Goal: Information Seeking & Learning: Learn about a topic

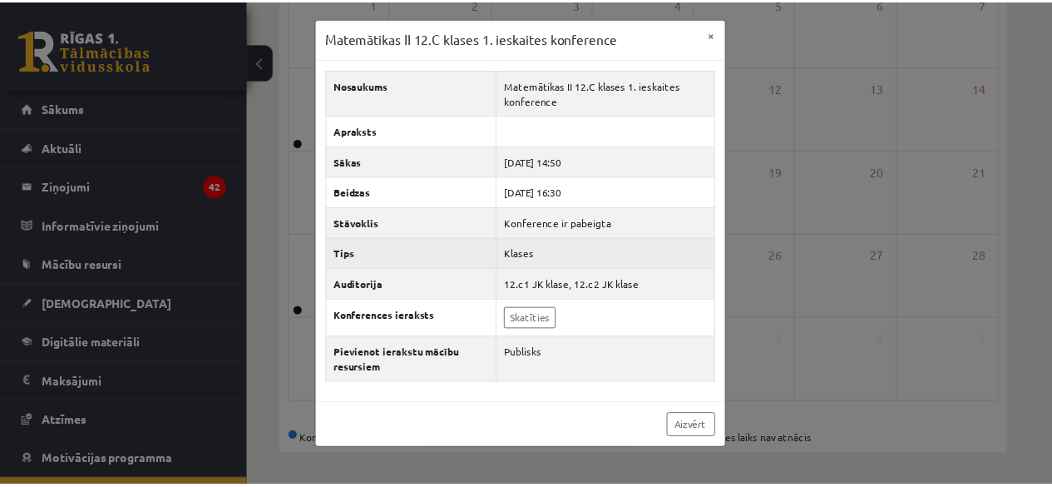
scroll to position [67, 0]
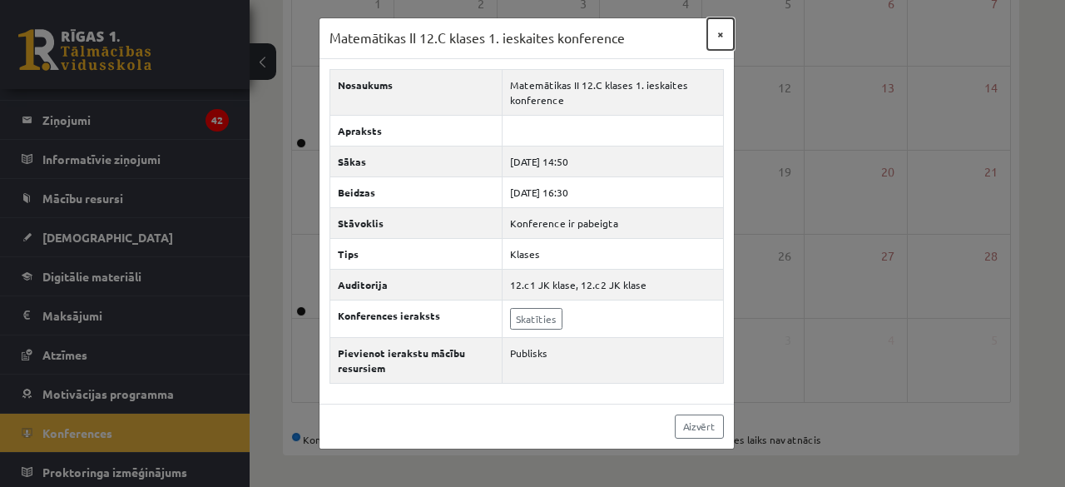
click at [717, 32] on button "×" at bounding box center [720, 34] width 27 height 32
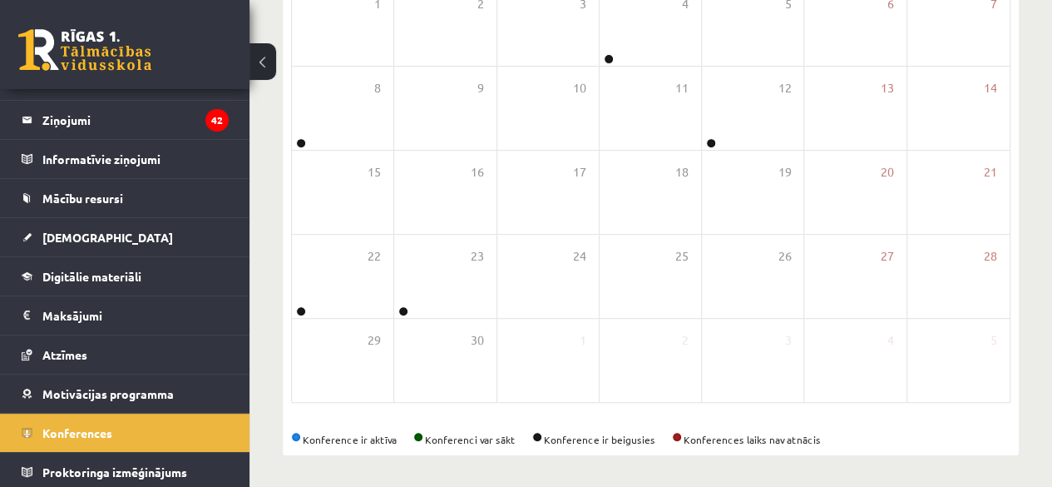
click at [80, 69] on link at bounding box center [84, 50] width 133 height 42
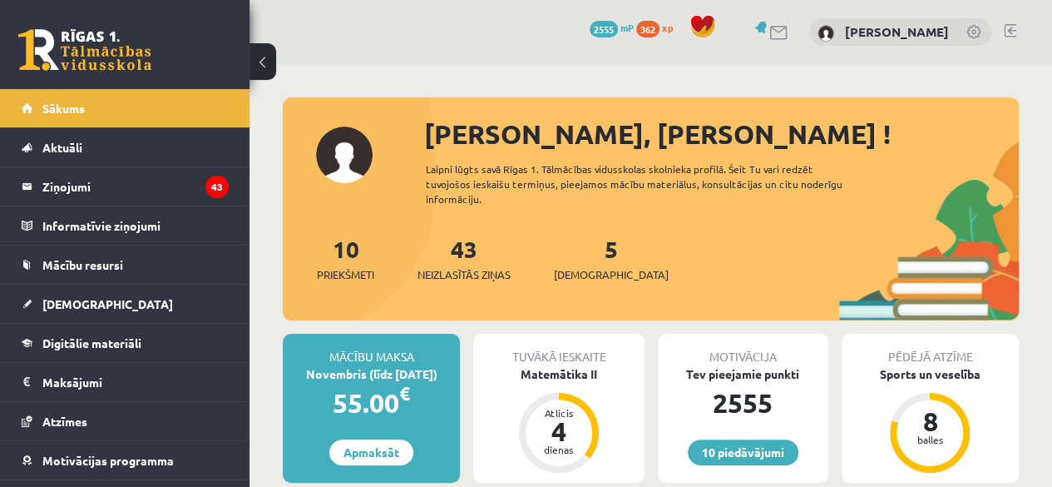
click at [482, 257] on div "43 Neizlasītās ziņas" at bounding box center [464, 257] width 93 height 52
drag, startPoint x: 482, startPoint y: 257, endPoint x: 491, endPoint y: 250, distance: 11.3
click at [490, 250] on div "43 Neizlasītās ziņas" at bounding box center [464, 257] width 93 height 52
click at [467, 246] on link "43 Neizlasītās ziņas" at bounding box center [464, 258] width 93 height 49
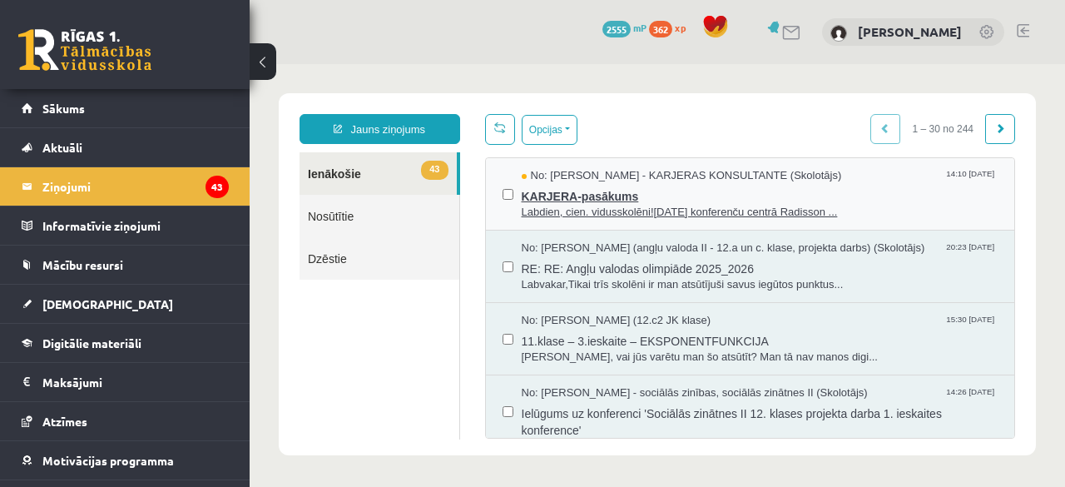
click at [700, 205] on span "Labdien, cien. vidusskolēni!11. oktobrī konferenču centrā Radisson ..." at bounding box center [760, 213] width 477 height 16
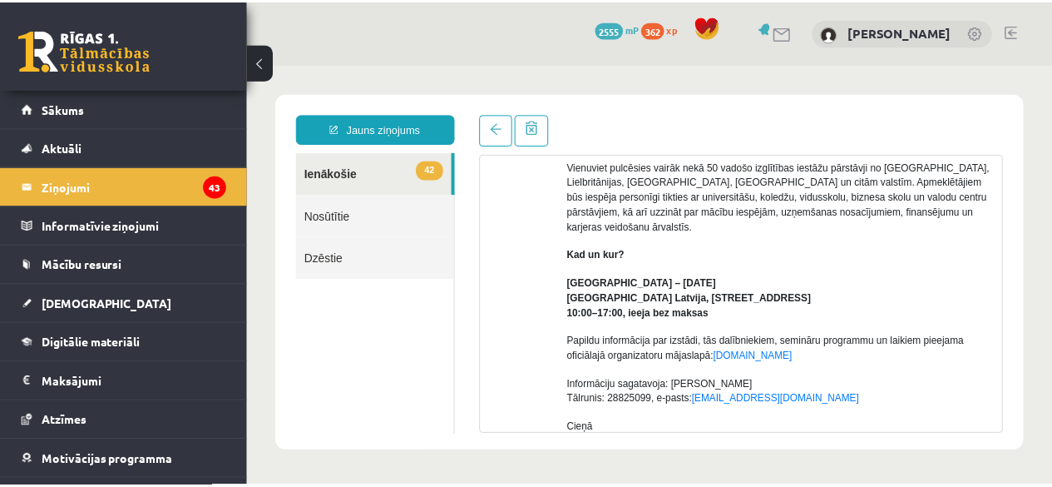
scroll to position [250, 0]
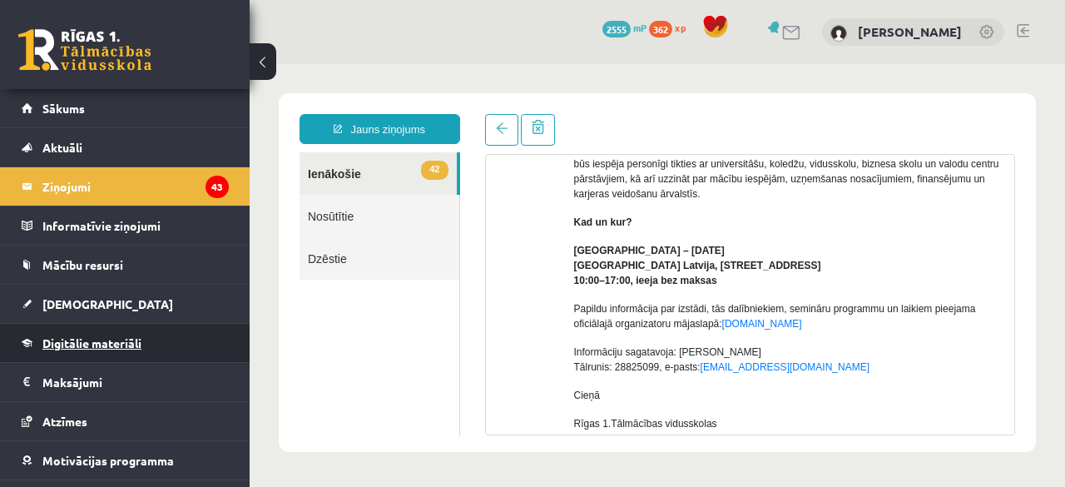
click at [81, 339] on span "Digitālie materiāli" at bounding box center [91, 342] width 99 height 15
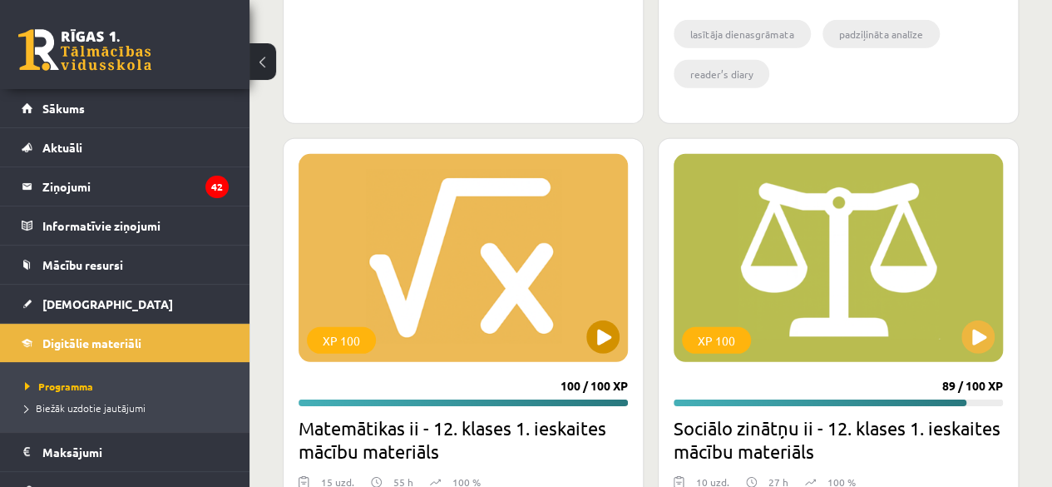
scroll to position [2451, 0]
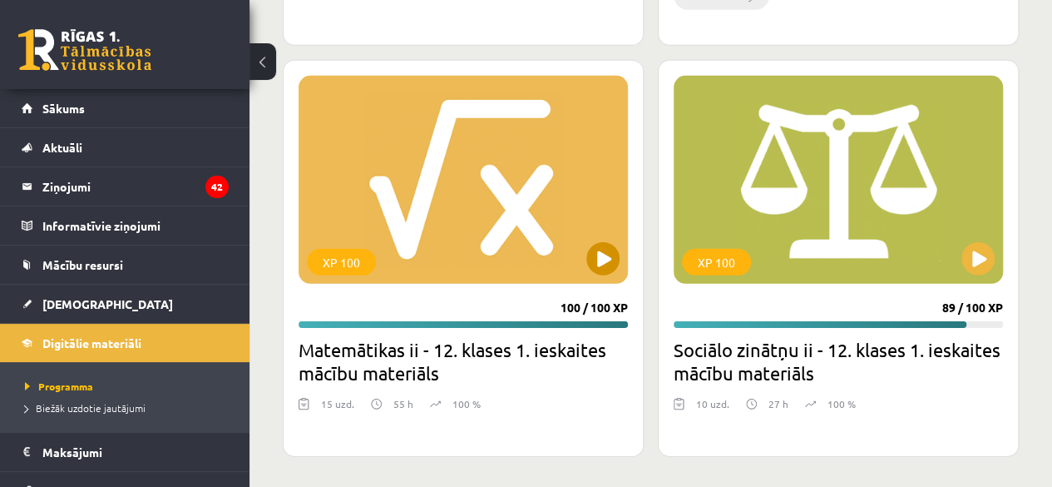
click at [494, 159] on div "XP 100" at bounding box center [463, 180] width 329 height 208
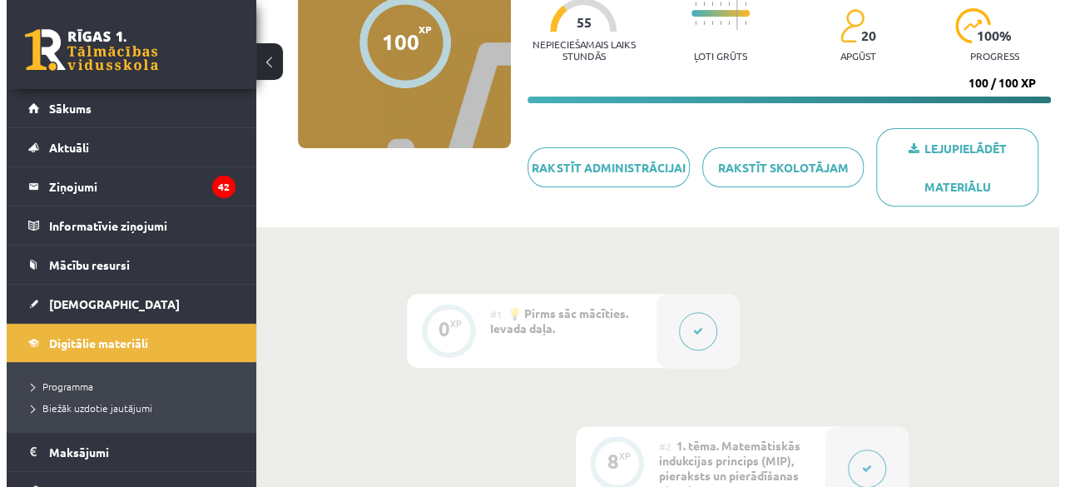
scroll to position [416, 0]
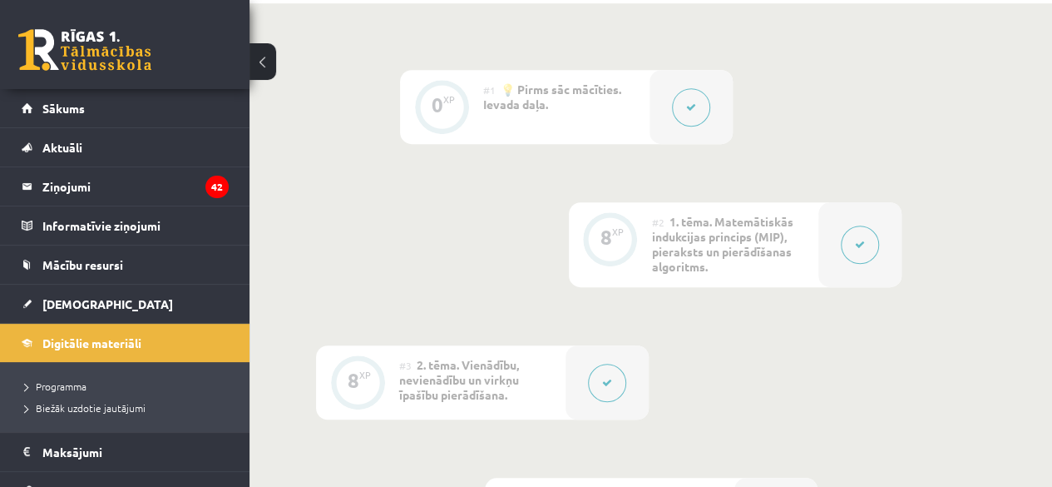
click at [867, 245] on button at bounding box center [860, 244] width 38 height 38
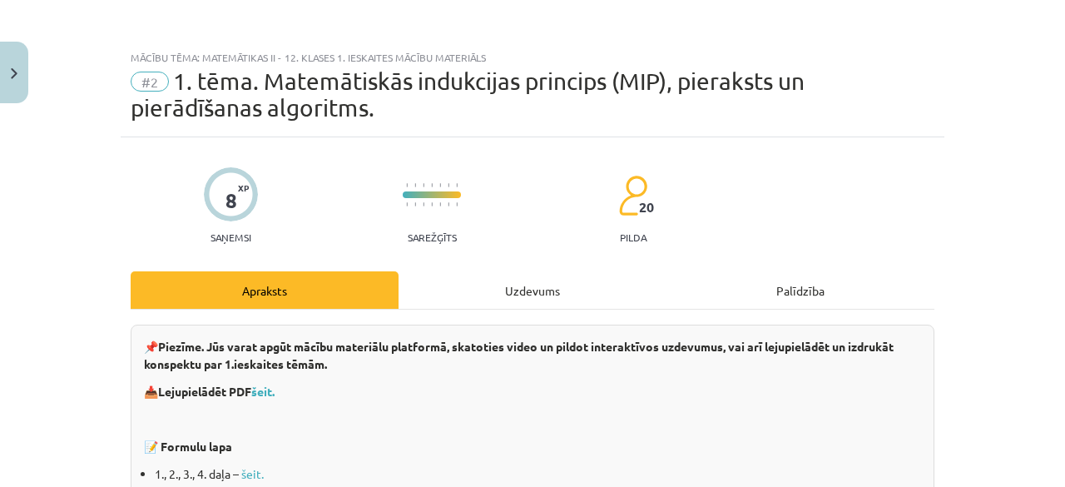
click at [586, 297] on div "Uzdevums" at bounding box center [532, 289] width 268 height 37
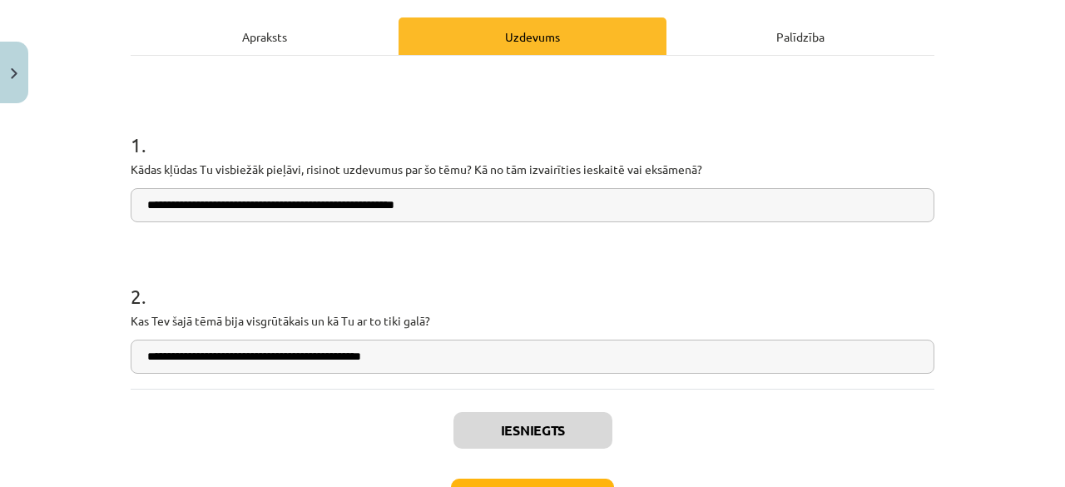
scroll to position [291, 0]
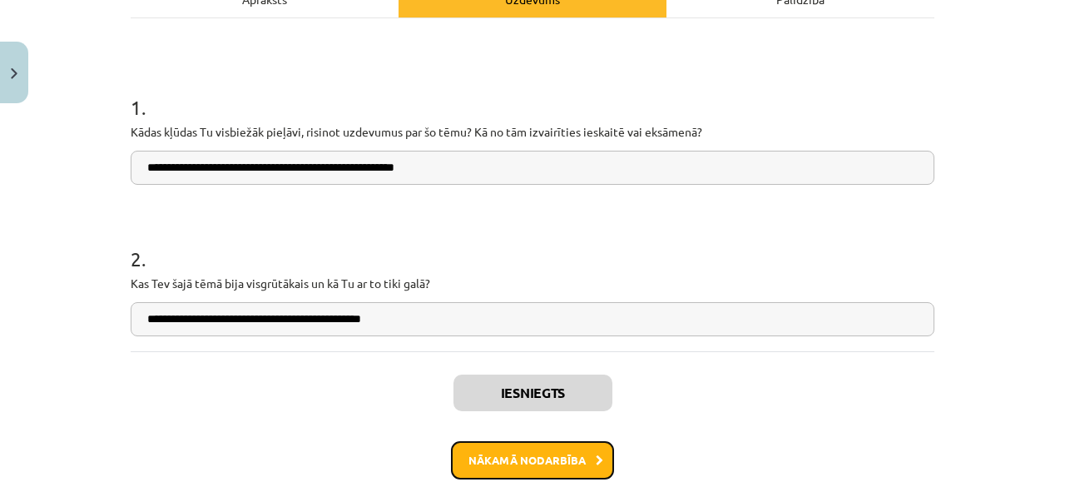
click at [509, 455] on button "Nākamā nodarbība" at bounding box center [532, 460] width 163 height 38
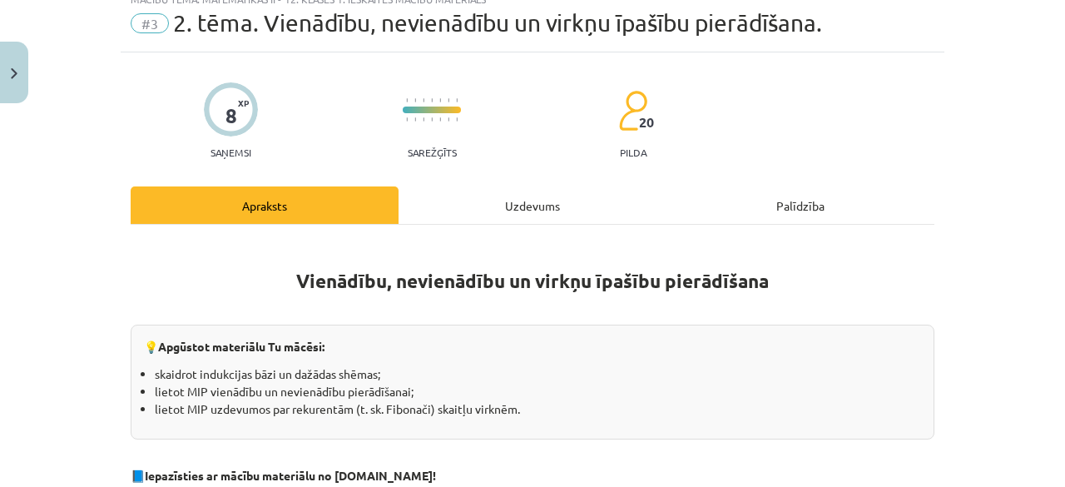
scroll to position [42, 0]
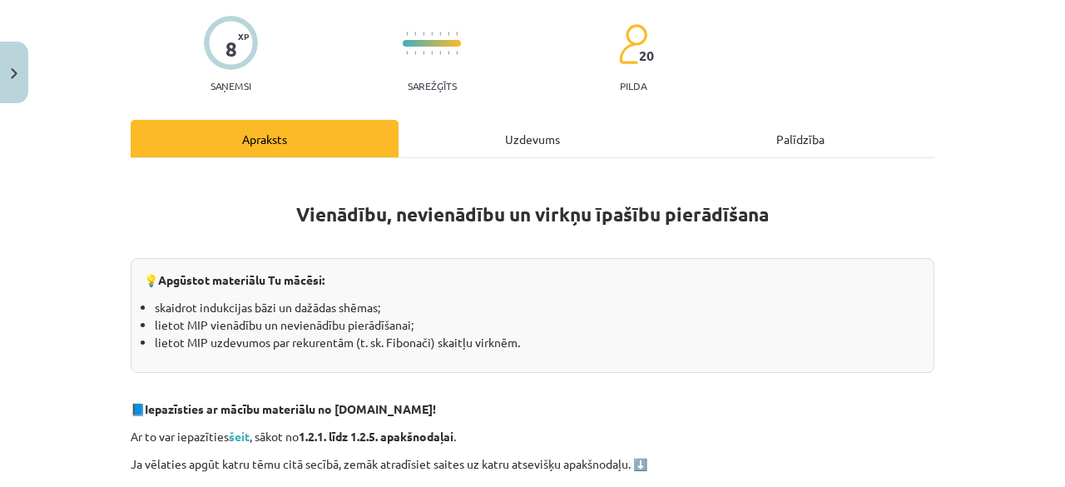
click at [517, 137] on div "Uzdevums" at bounding box center [532, 138] width 268 height 37
